Goal: Check status: Check status

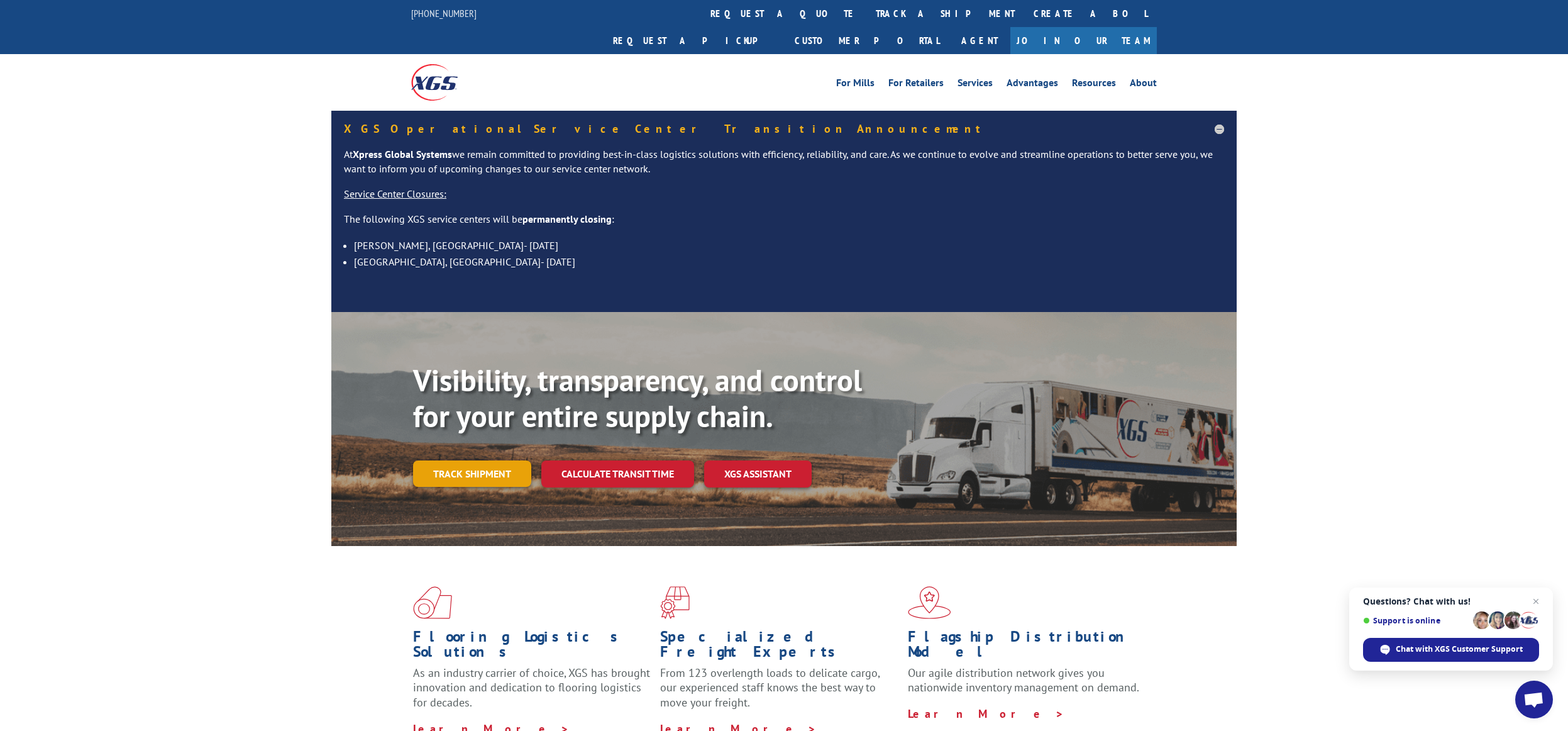
click at [493, 460] on link "Track shipment" at bounding box center [471, 474] width 118 height 27
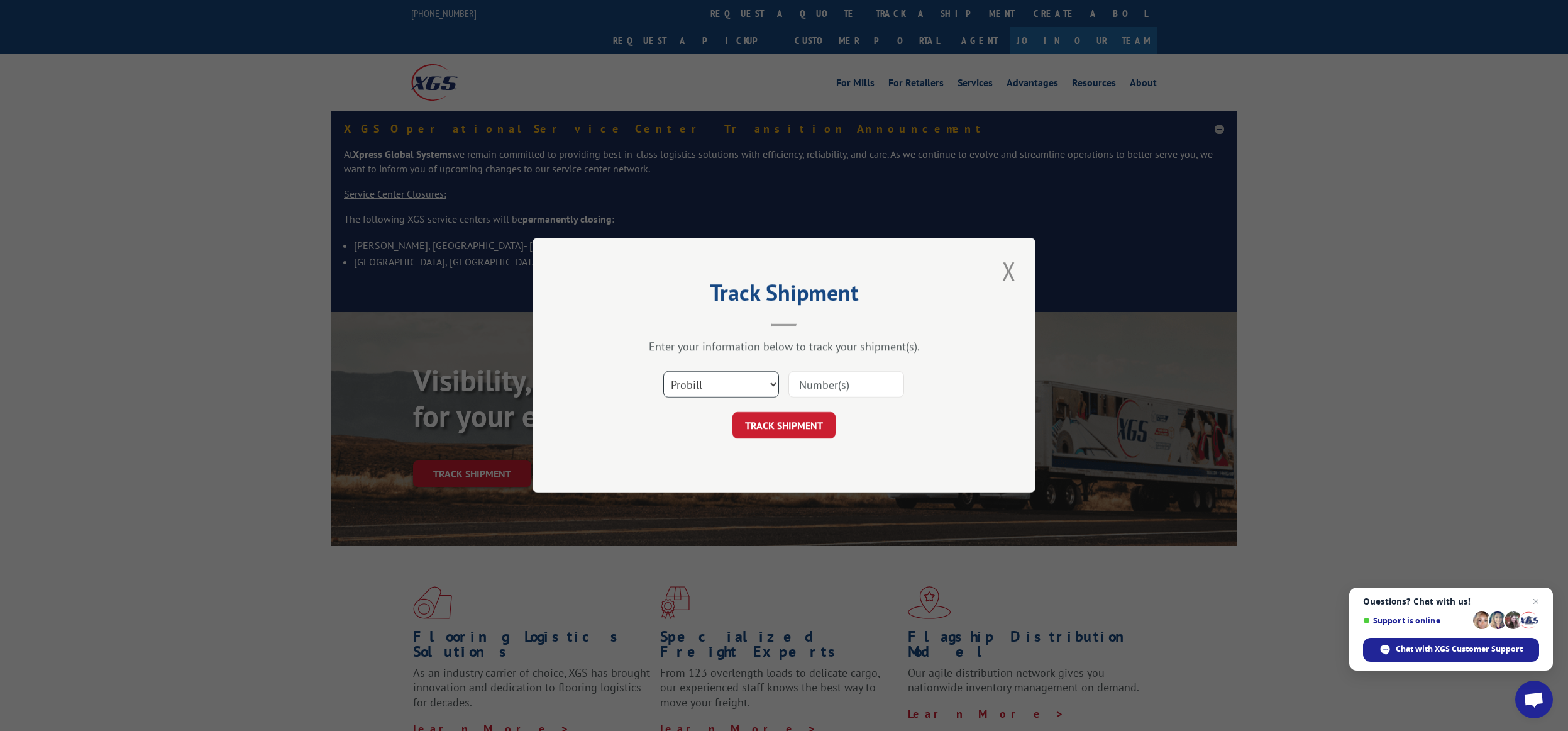
click at [712, 389] on select "Select category... Probill BOL PO" at bounding box center [721, 385] width 116 height 27
click at [763, 377] on select "Select category... Probill BOL PO" at bounding box center [721, 385] width 116 height 27
select select "probill"
click at [854, 375] on input at bounding box center [847, 385] width 116 height 27
paste input "17543316"
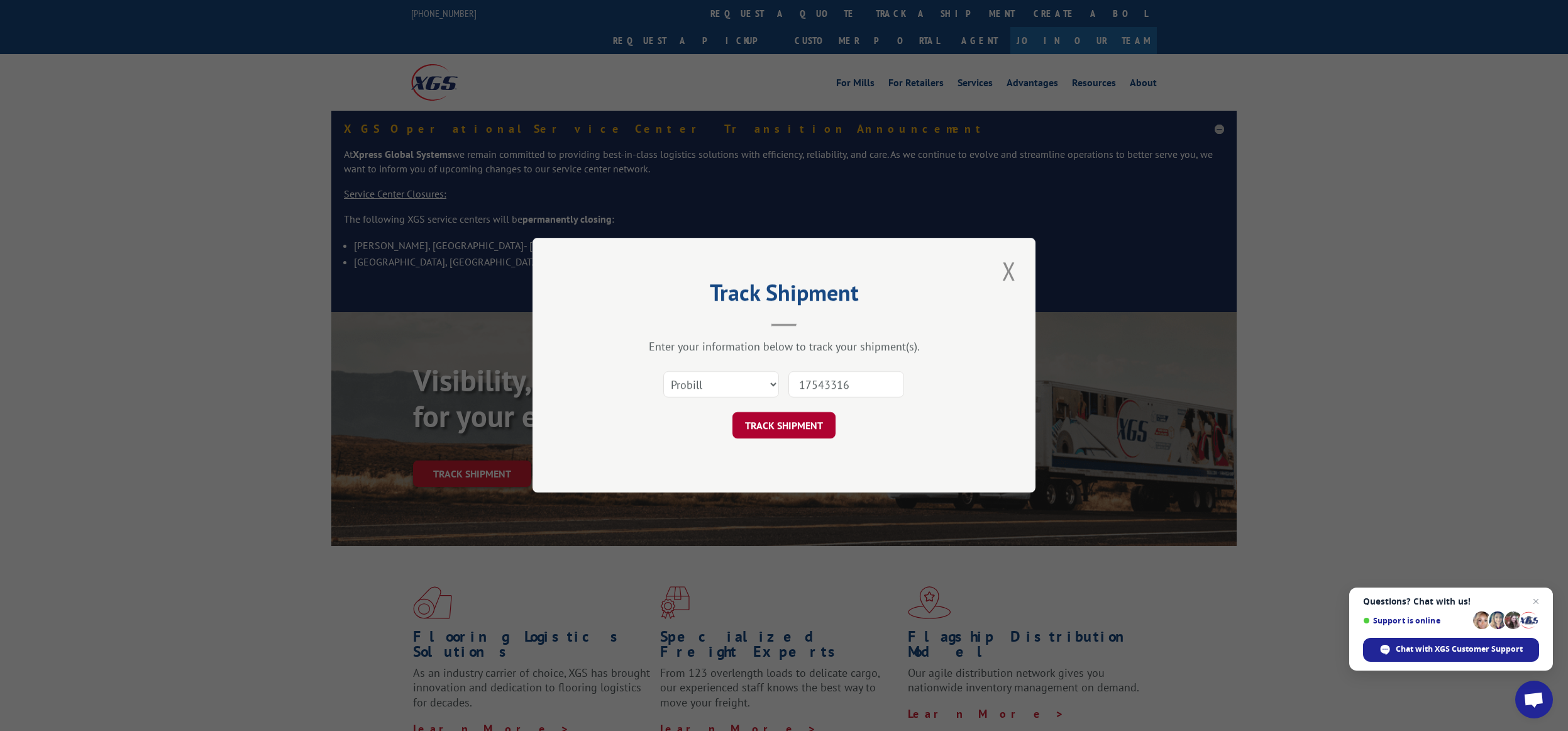
type input "17543316"
click at [792, 424] on button "TRACK SHIPMENT" at bounding box center [784, 426] width 103 height 27
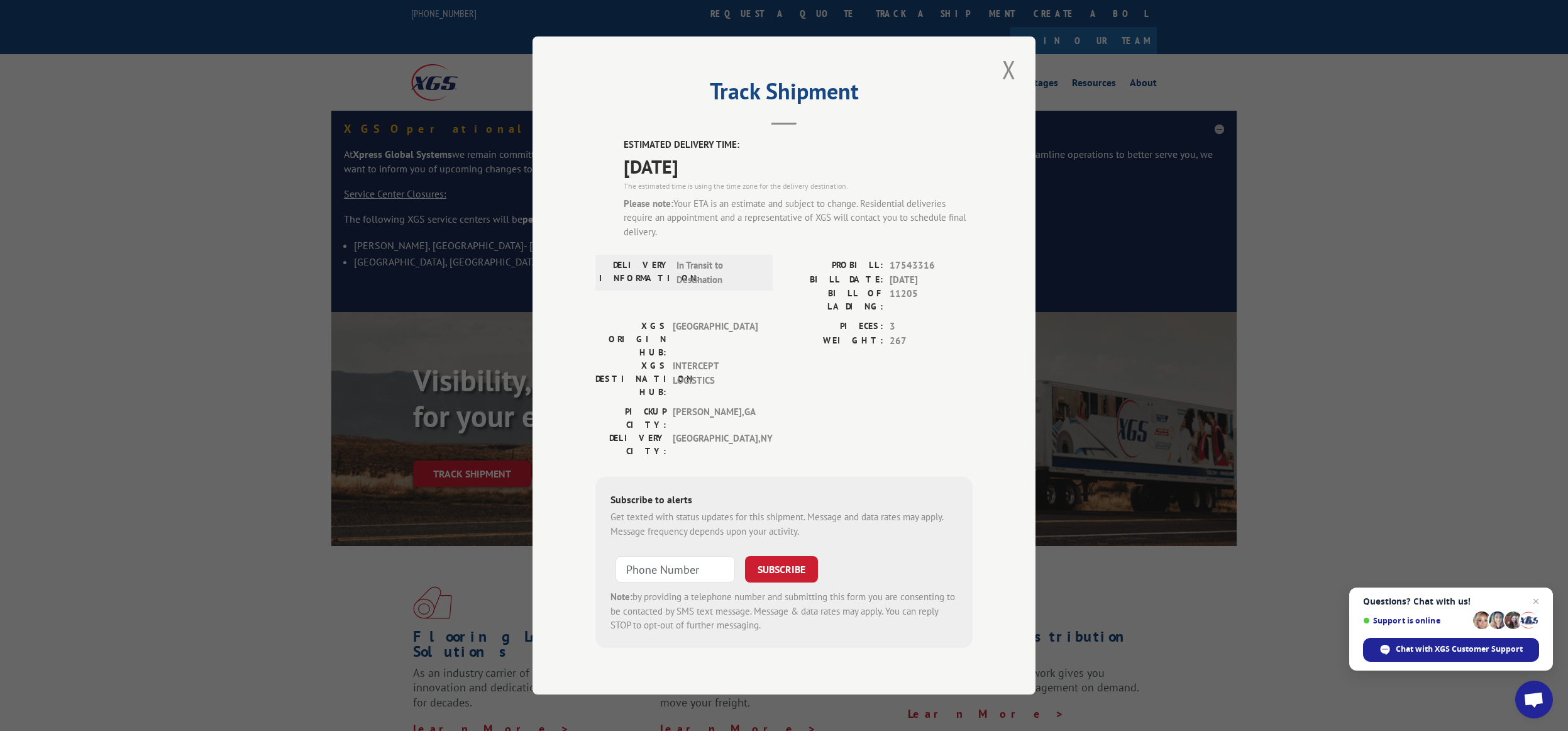
click at [857, 314] on label "BILL OF LADING:" at bounding box center [833, 300] width 99 height 27
